Goal: Book appointment/travel/reservation

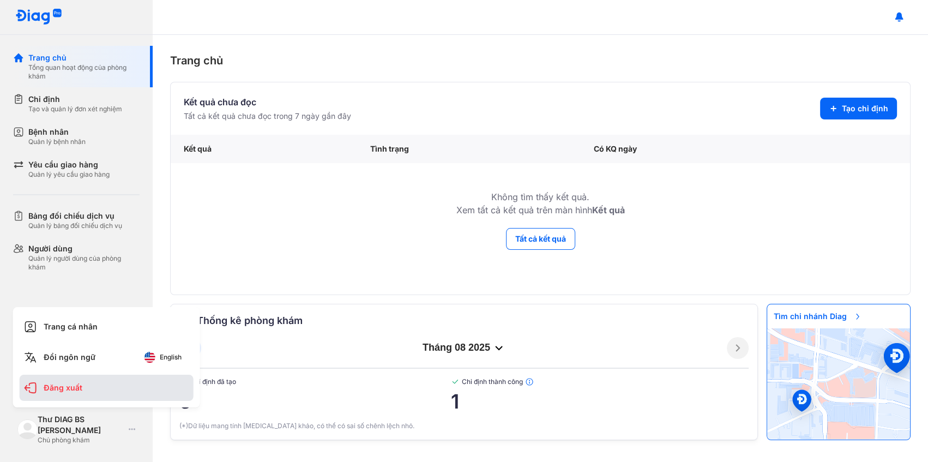
click at [88, 388] on div "Đăng xuất" at bounding box center [107, 388] width 174 height 26
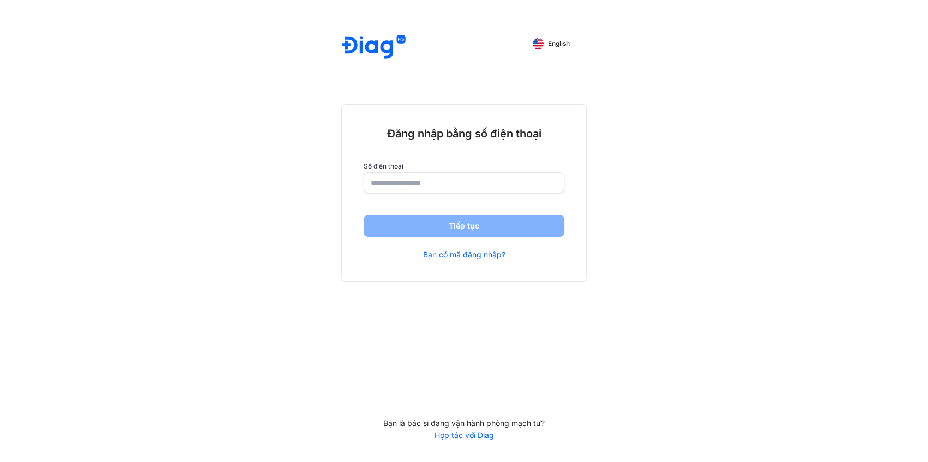
click at [436, 185] on input "number" at bounding box center [464, 183] width 187 height 20
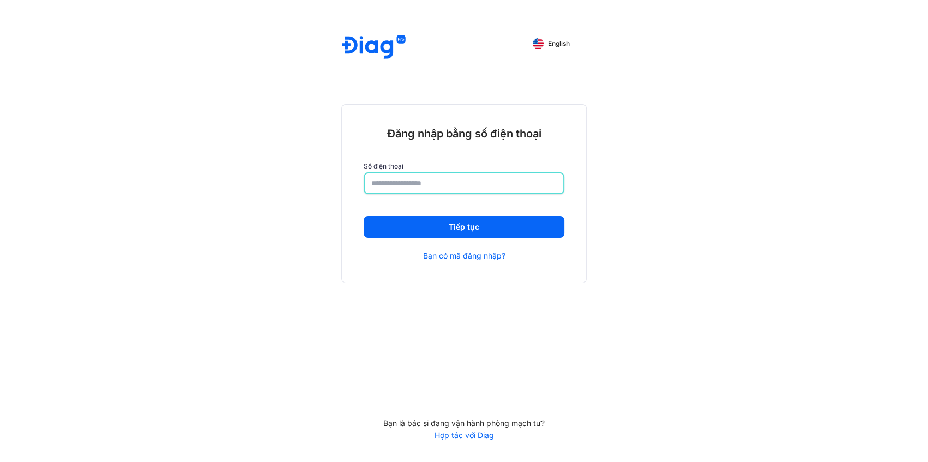
type input "**********"
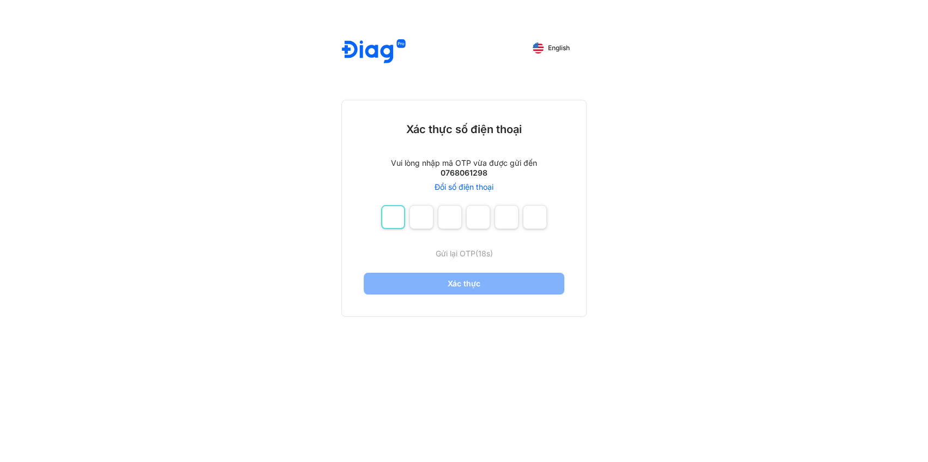
click at [382, 220] on input "number" at bounding box center [393, 217] width 24 height 24
type input "*"
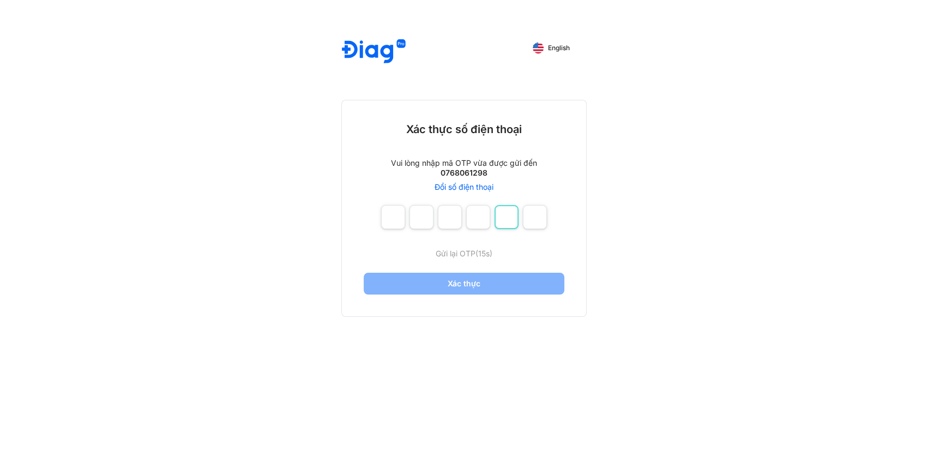
type input "*"
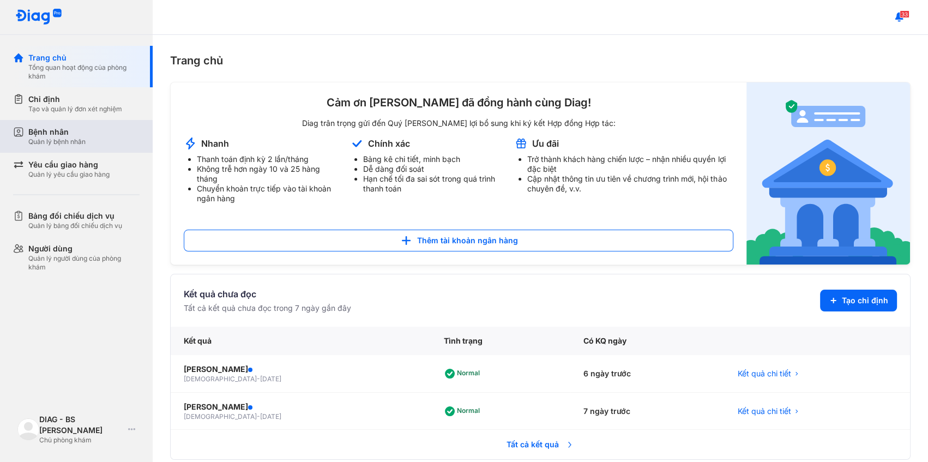
click at [88, 134] on div "Bệnh nhân Quản lý bệnh nhân" at bounding box center [83, 137] width 111 height 20
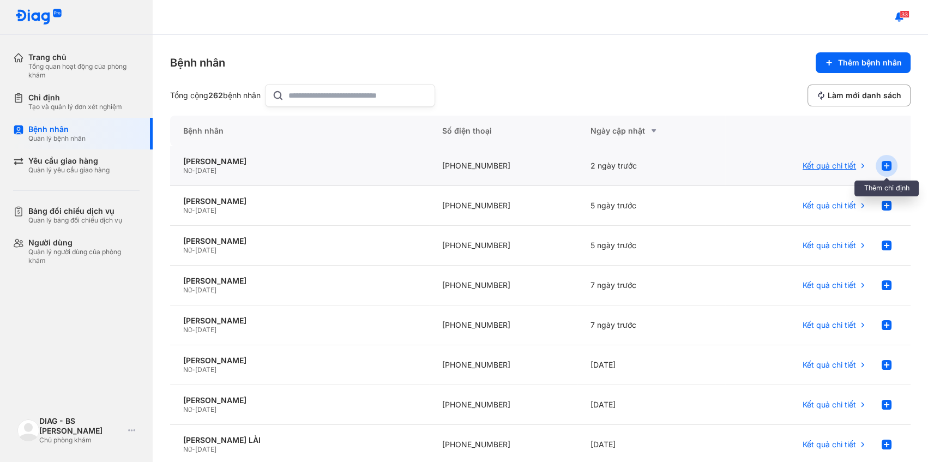
click at [883, 165] on use at bounding box center [887, 166] width 10 height 10
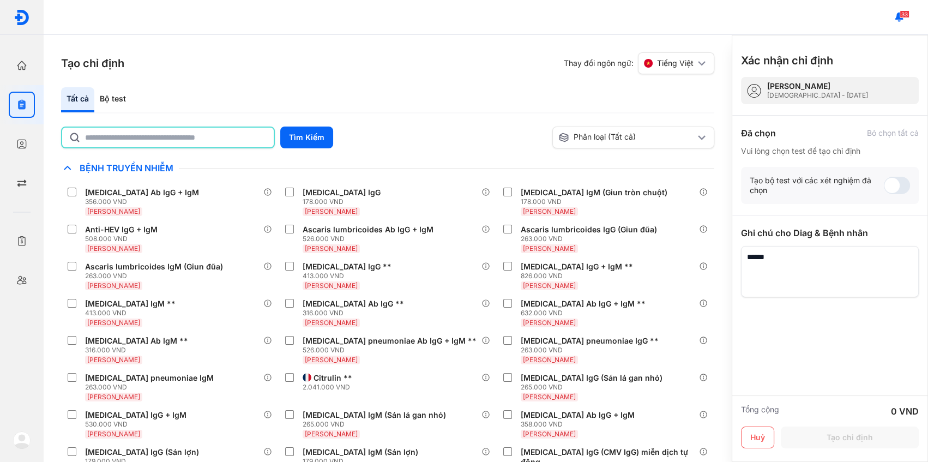
click at [232, 144] on input "text" at bounding box center [176, 138] width 182 height 20
type input "**********"
click at [286, 142] on button "Tìm Kiếm" at bounding box center [306, 138] width 53 height 22
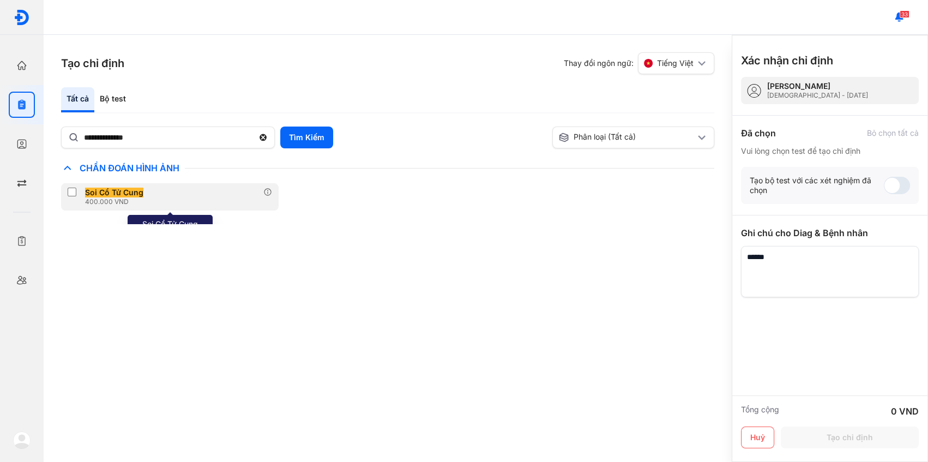
click at [158, 190] on div "Soi Cổ Tử Cung 400.000 VND" at bounding box center [170, 196] width 218 height 27
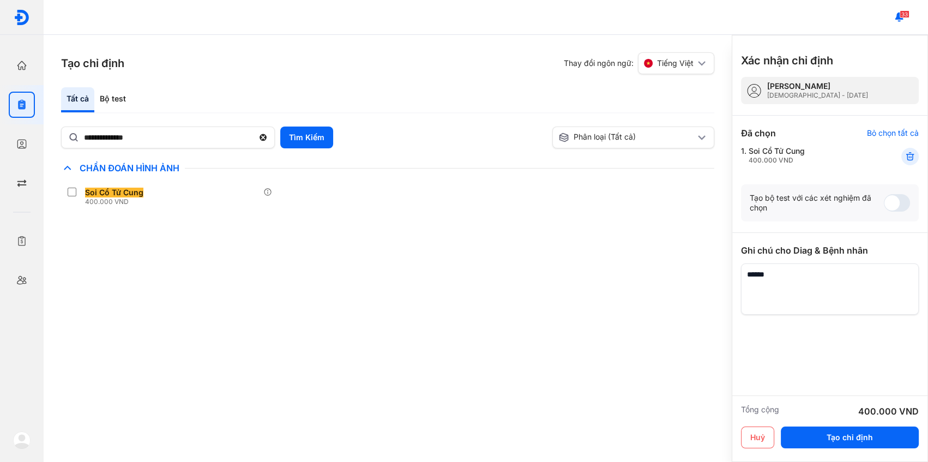
click at [840, 450] on div "Huỷ Tạo chỉ định" at bounding box center [830, 440] width 178 height 26
click at [839, 448] on button "Tạo chỉ định" at bounding box center [850, 438] width 138 height 22
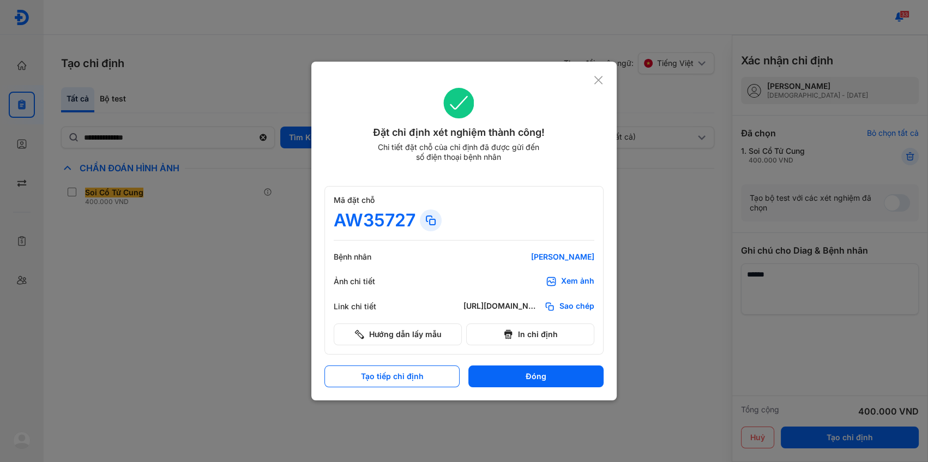
drag, startPoint x: 425, startPoint y: 217, endPoint x: 380, endPoint y: 229, distance: 46.5
click at [425, 217] on icon at bounding box center [430, 220] width 13 height 13
